Goal: Information Seeking & Learning: Check status

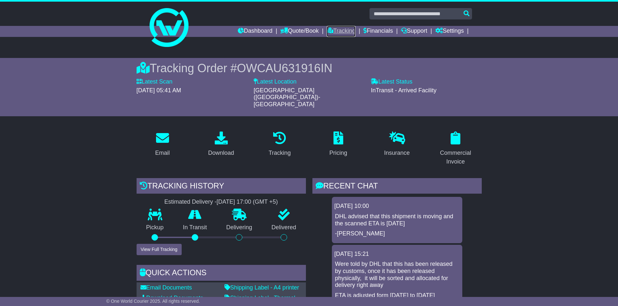
click at [335, 27] on link "Tracking" at bounding box center [341, 31] width 29 height 11
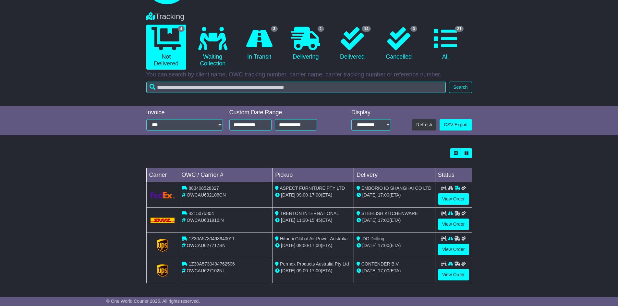
scroll to position [43, 0]
click at [456, 274] on link "View Order" at bounding box center [453, 274] width 31 height 11
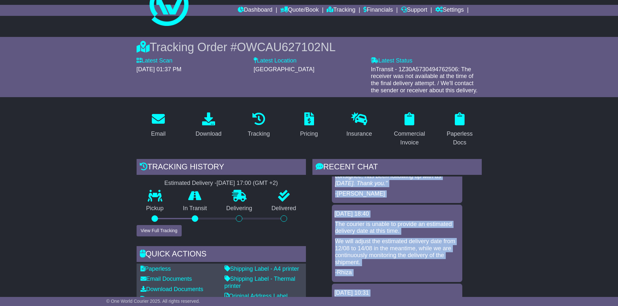
scroll to position [48, 0]
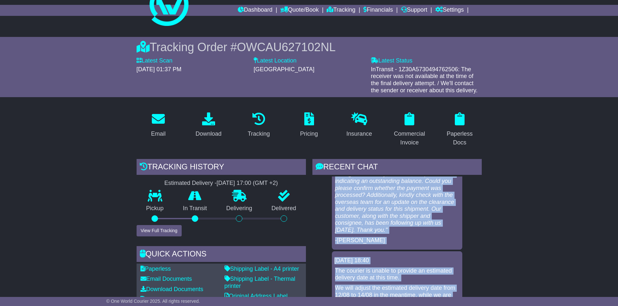
drag, startPoint x: 335, startPoint y: 219, endPoint x: 420, endPoint y: 229, distance: 86.0
click at [420, 229] on div "We chased UPS on the delivery status and messaged them: "Proof of payment has b…" at bounding box center [396, 196] width 125 height 98
copy div "We chased UPS on the delivery status and messaged them: "Proof of payment has b…"
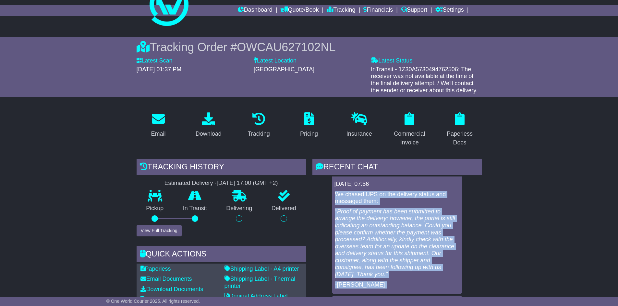
scroll to position [0, 0]
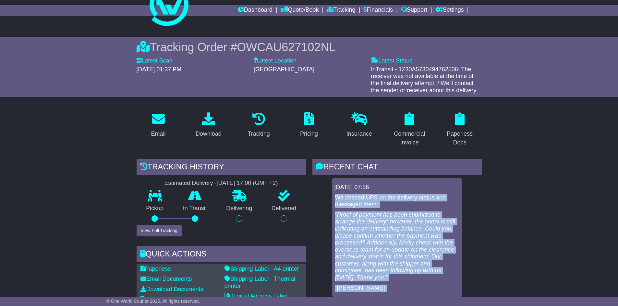
copy div "We chased UPS on the delivery status and messaged them: "Proof of payment has b…"
drag, startPoint x: 552, startPoint y: 201, endPoint x: 530, endPoint y: 204, distance: 21.5
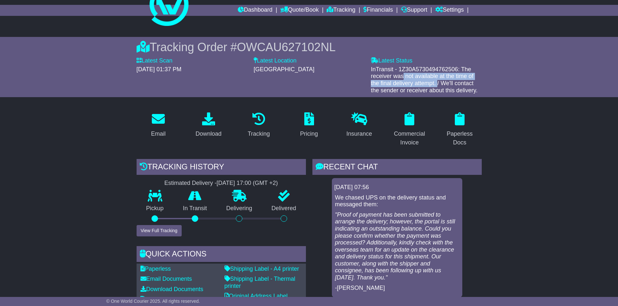
drag, startPoint x: 398, startPoint y: 68, endPoint x: 454, endPoint y: 76, distance: 57.3
click at [454, 76] on span "InTransit - 1Z30A5730494762506: The receiver was not available at the time of t…" at bounding box center [424, 80] width 107 height 28
drag, startPoint x: 373, startPoint y: 68, endPoint x: 485, endPoint y: 91, distance: 114.6
click at [485, 91] on div "Tracking Order # OWCAU627102NL Latest Scan 05 August 2025 - 01:37 PM Latest Sta…" at bounding box center [309, 67] width 618 height 60
copy span "nTransit - 1Z30A5730494762506: The receiver was not available at the time of th…"
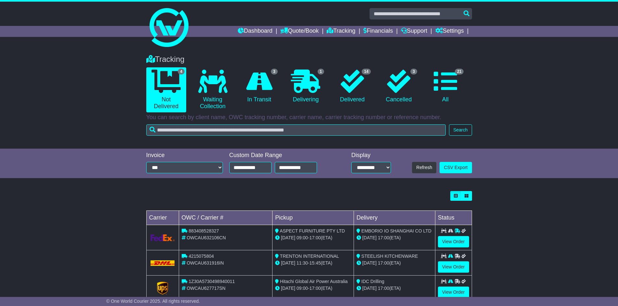
scroll to position [43, 0]
